Goal: Go to known website: Access a specific website the user already knows

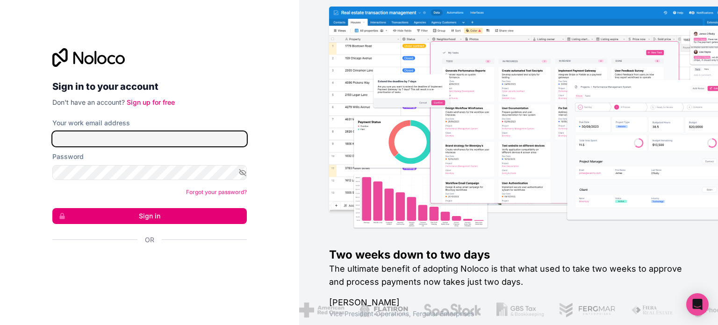
type input "[PERSON_NAME][EMAIL_ADDRESS][DOMAIN_NAME]"
click at [133, 142] on input "[PERSON_NAME][EMAIL_ADDRESS][DOMAIN_NAME]" at bounding box center [149, 138] width 194 height 15
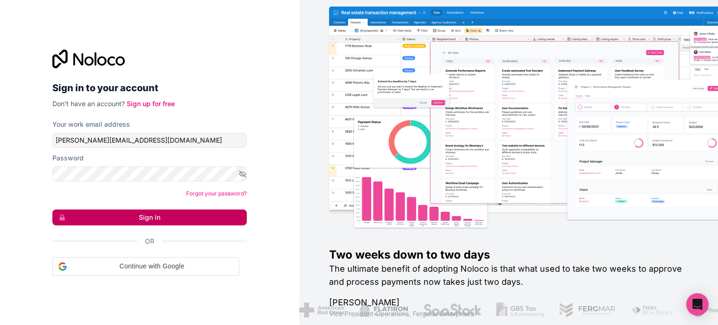
click at [170, 215] on button "Sign in" at bounding box center [149, 217] width 194 height 16
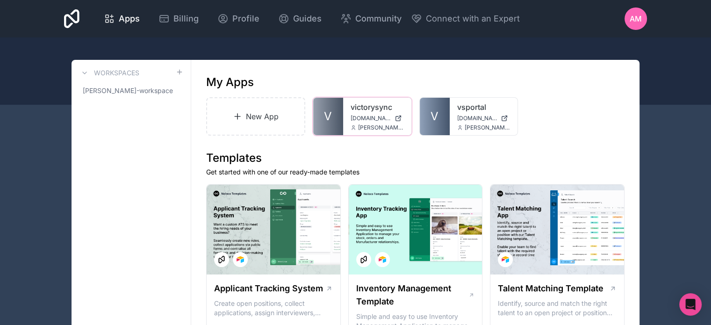
click at [342, 127] on link "V" at bounding box center [328, 116] width 30 height 37
